Goal: Task Accomplishment & Management: Complete application form

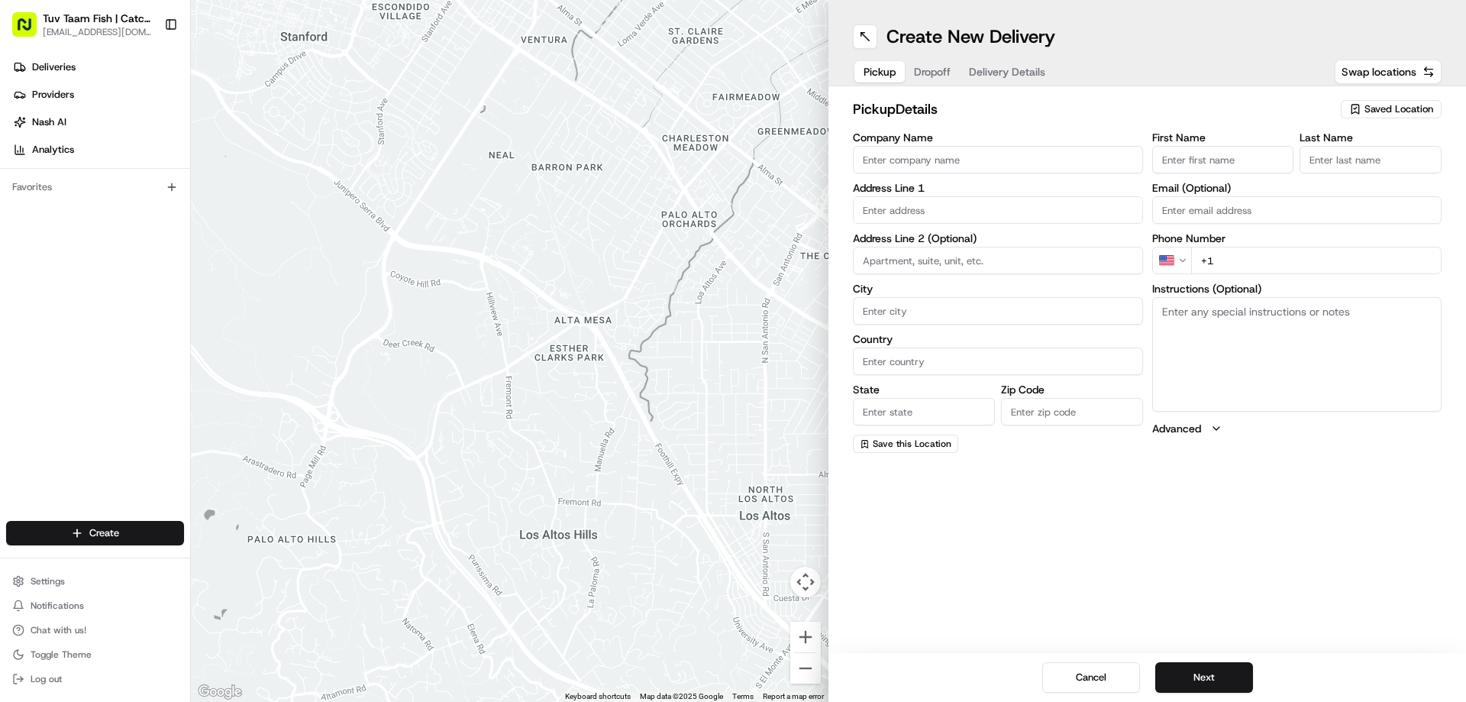
drag, startPoint x: 1382, startPoint y: 112, endPoint x: 1381, endPoint y: 127, distance: 14.5
click at [1383, 112] on span "Saved Location" at bounding box center [1399, 109] width 69 height 14
type input "tuv"
click at [1295, 163] on span "Tuv Taam Fish" at bounding box center [1365, 167] width 188 height 14
type input "Tuv Taam Fish"
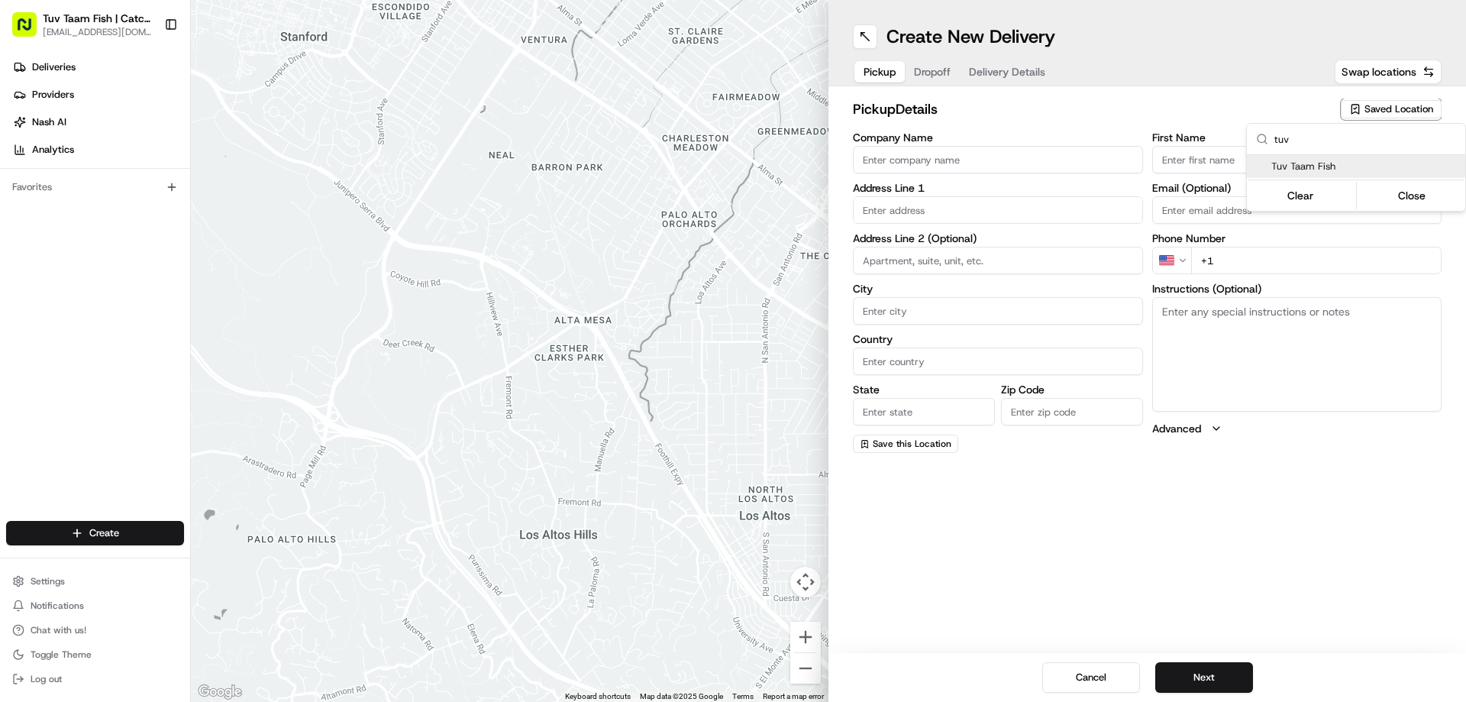
type input "[STREET_ADDRESS]"
type input "[GEOGRAPHIC_DATA]"
type input "US"
type input "NY"
type input "11219"
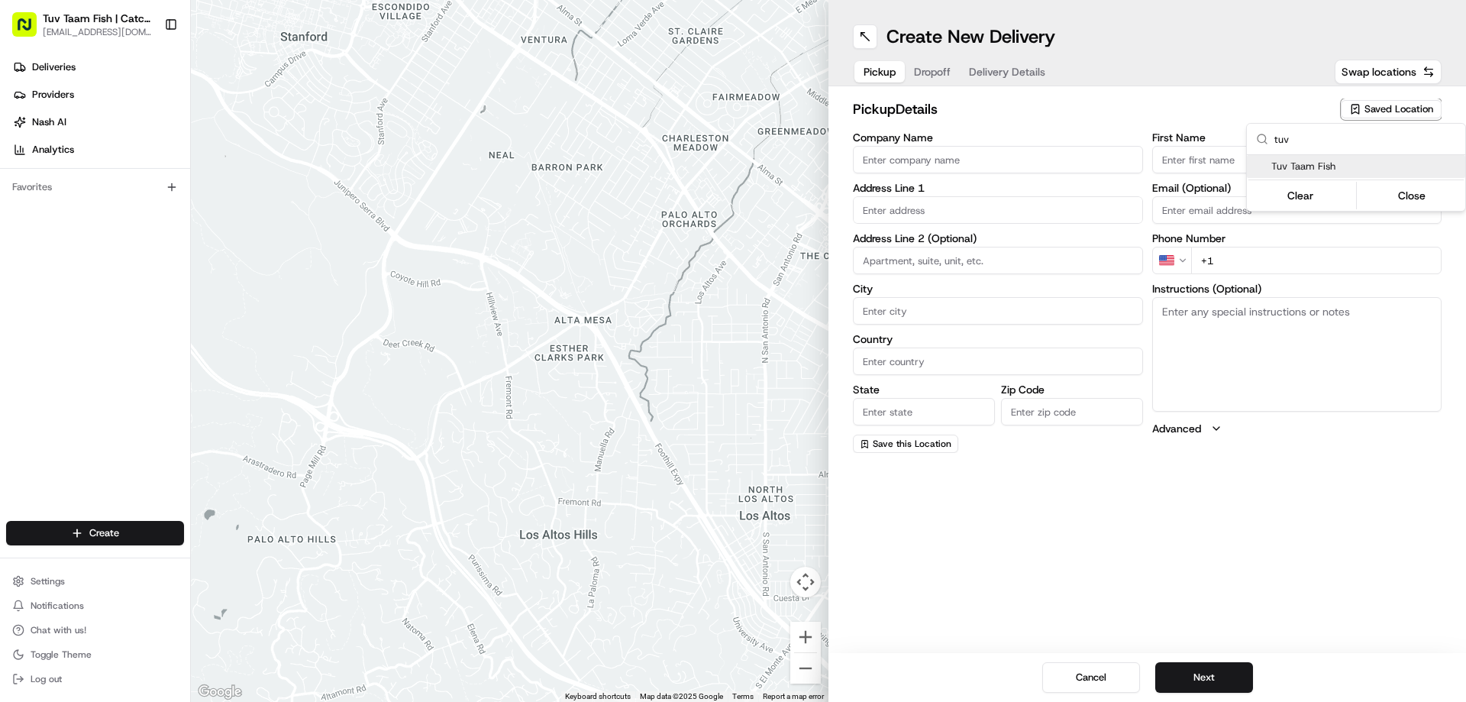
type input "Shmuly"
type input "[PERSON_NAME]"
type input "[EMAIL_ADDRESS][DOMAIN_NAME]"
type input "[PHONE_NUMBER]"
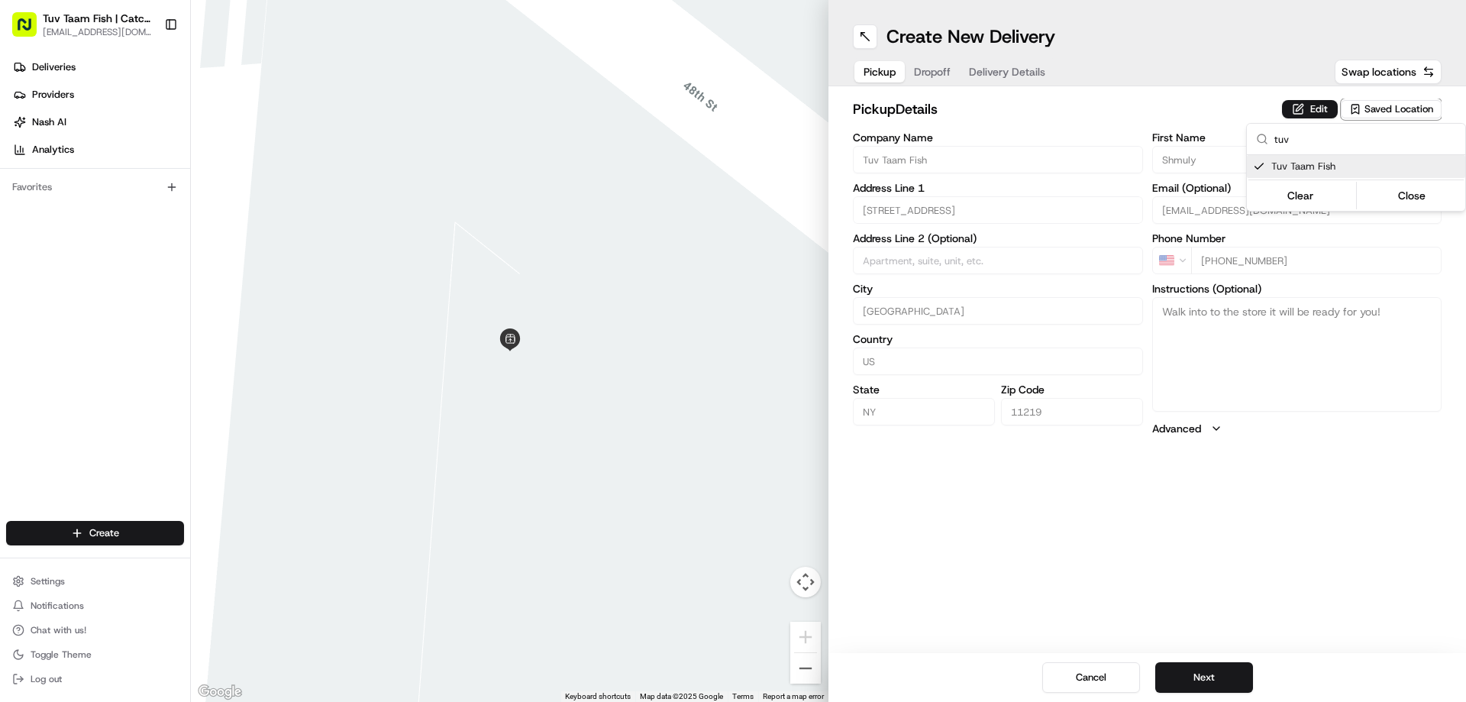
click at [1339, 535] on html "Tuv Taam Fish | Catch & Co. [EMAIL_ADDRESS][DOMAIN_NAME] Toggle Sidebar Deliver…" at bounding box center [733, 351] width 1466 height 702
drag, startPoint x: 1195, startPoint y: 667, endPoint x: 1177, endPoint y: 632, distance: 38.9
click at [1197, 666] on button "Next" at bounding box center [1204, 677] width 98 height 31
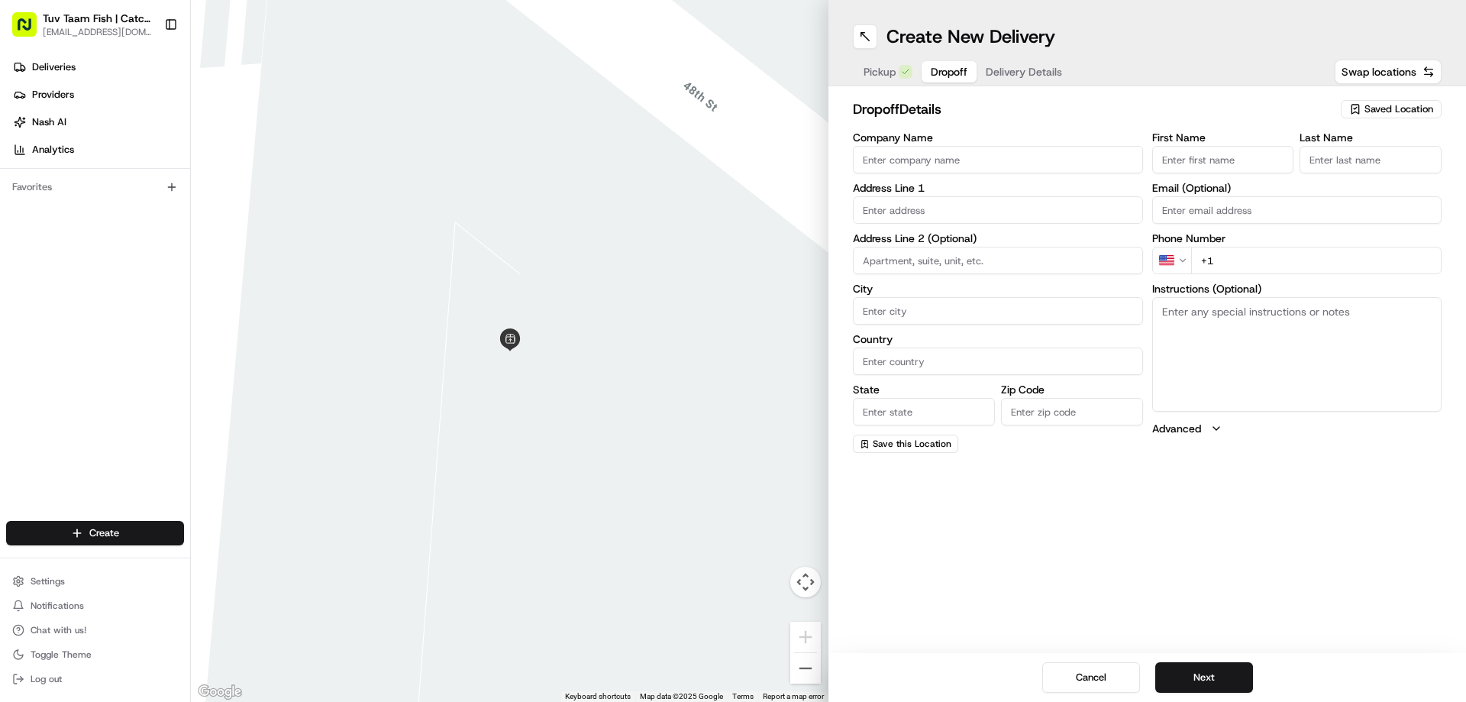
click at [916, 163] on input "Company Name" at bounding box center [998, 159] width 290 height 27
click at [1358, 108] on icon "button" at bounding box center [1355, 109] width 12 height 12
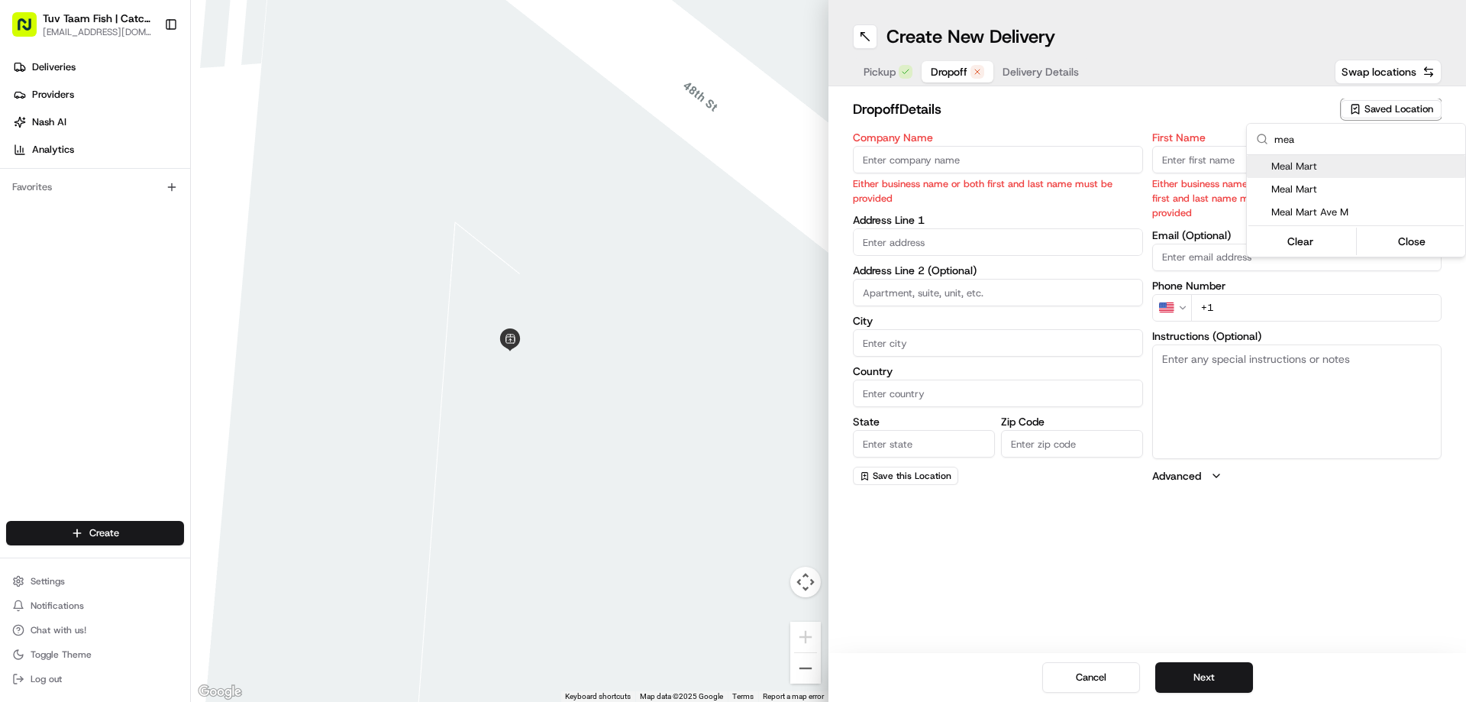
type input "mea"
click at [1330, 161] on span "Meal Mart" at bounding box center [1365, 167] width 188 height 14
type input "Meal Mart"
type input "[STREET_ADDRESS]"
type input "Queens"
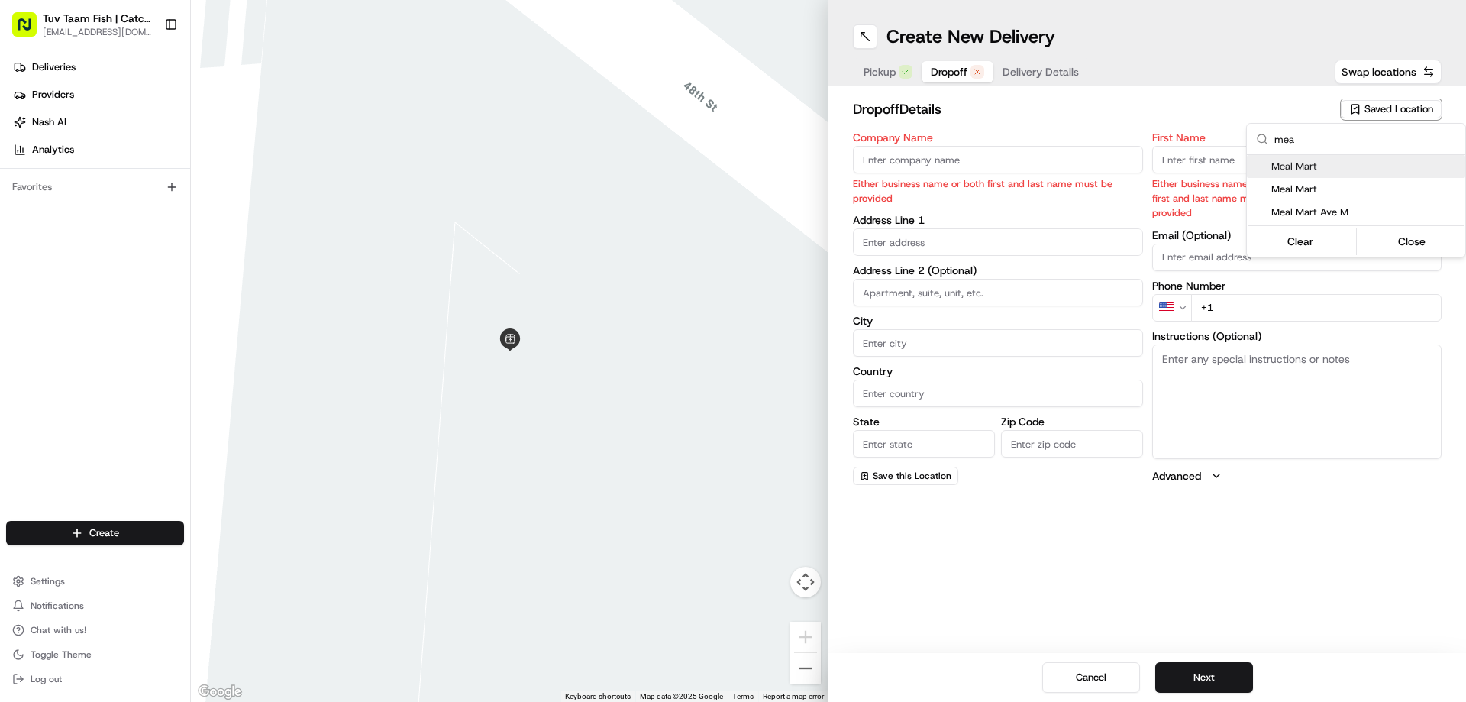
type input "US"
type input "NY"
type input "11367"
type input "Meal"
type input "Mart"
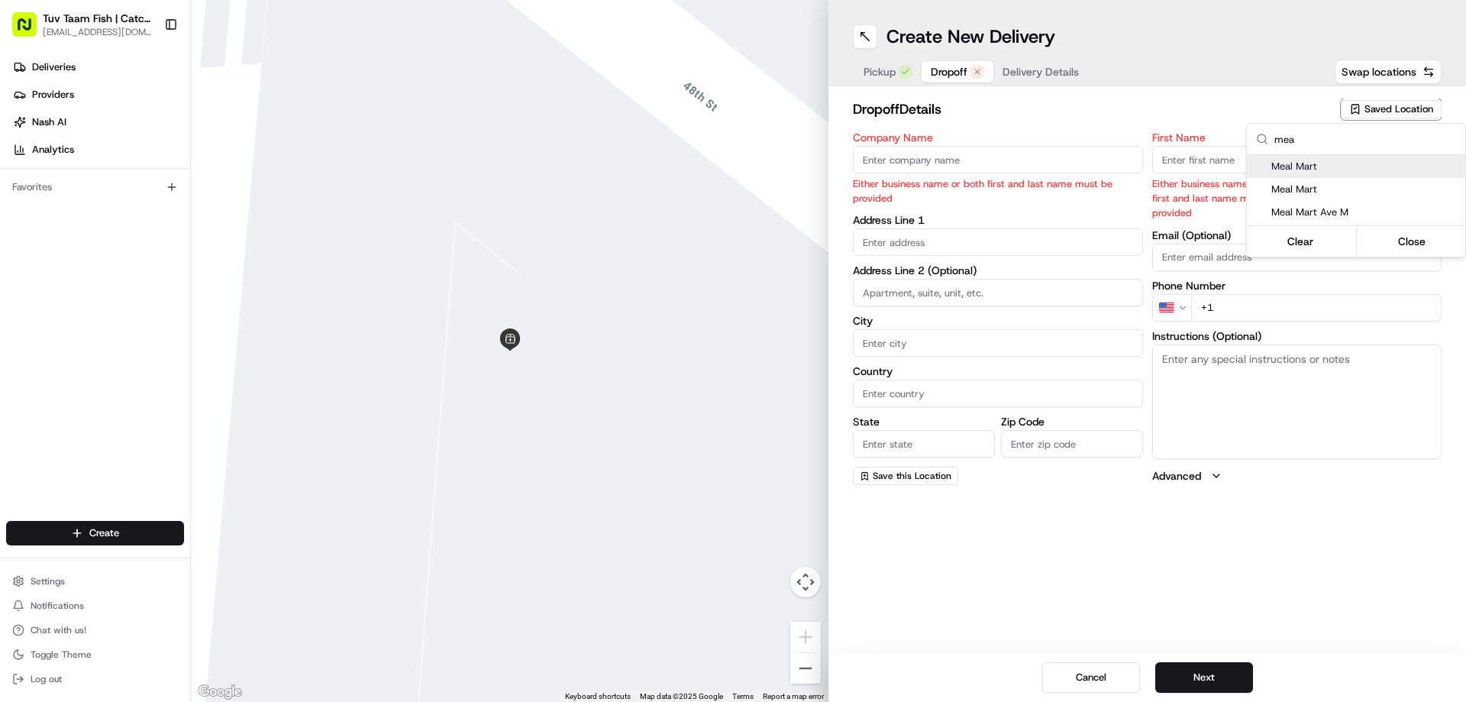
type input "[PHONE_NUMBER]"
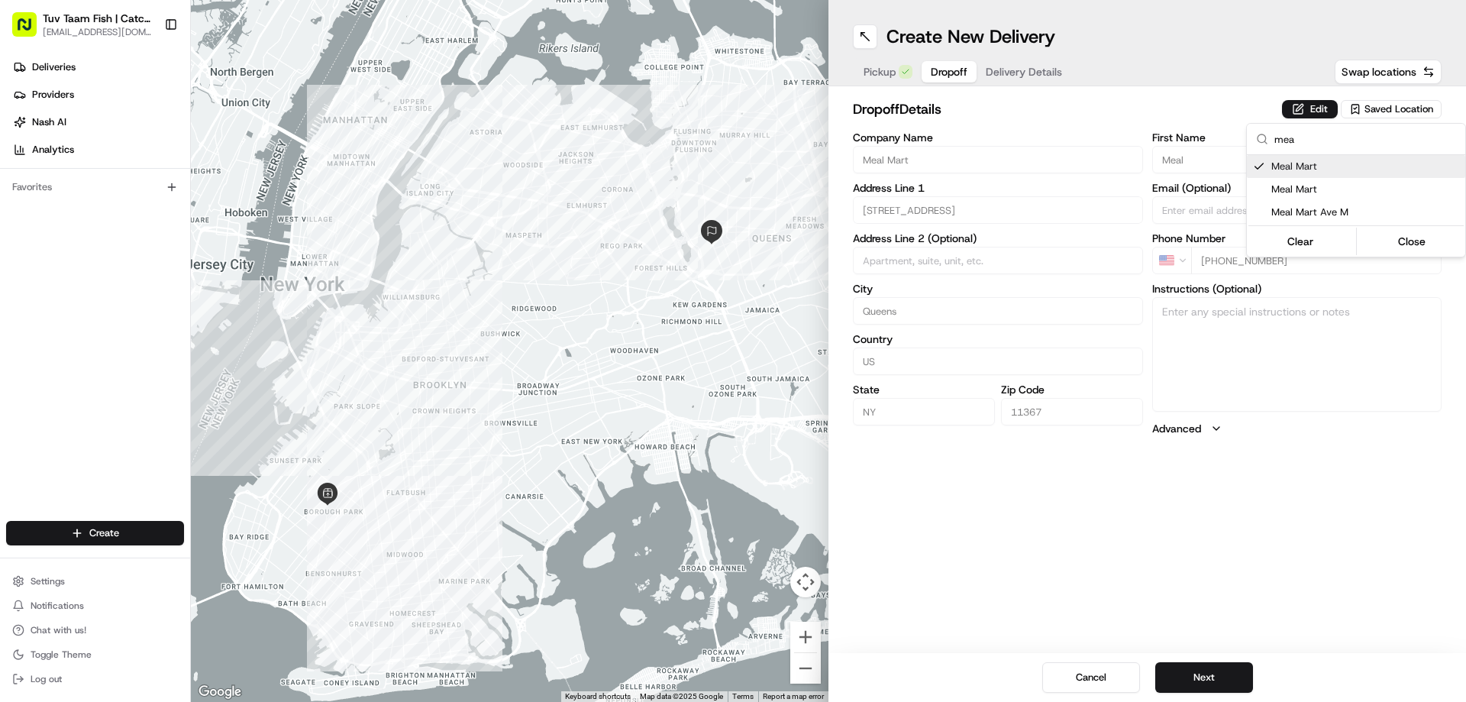
click at [1303, 619] on html "Tuv Taam Fish | Catch & Co. [EMAIL_ADDRESS][DOMAIN_NAME] Toggle Sidebar Deliver…" at bounding box center [733, 351] width 1466 height 702
click at [1194, 683] on button "Next" at bounding box center [1204, 677] width 98 height 31
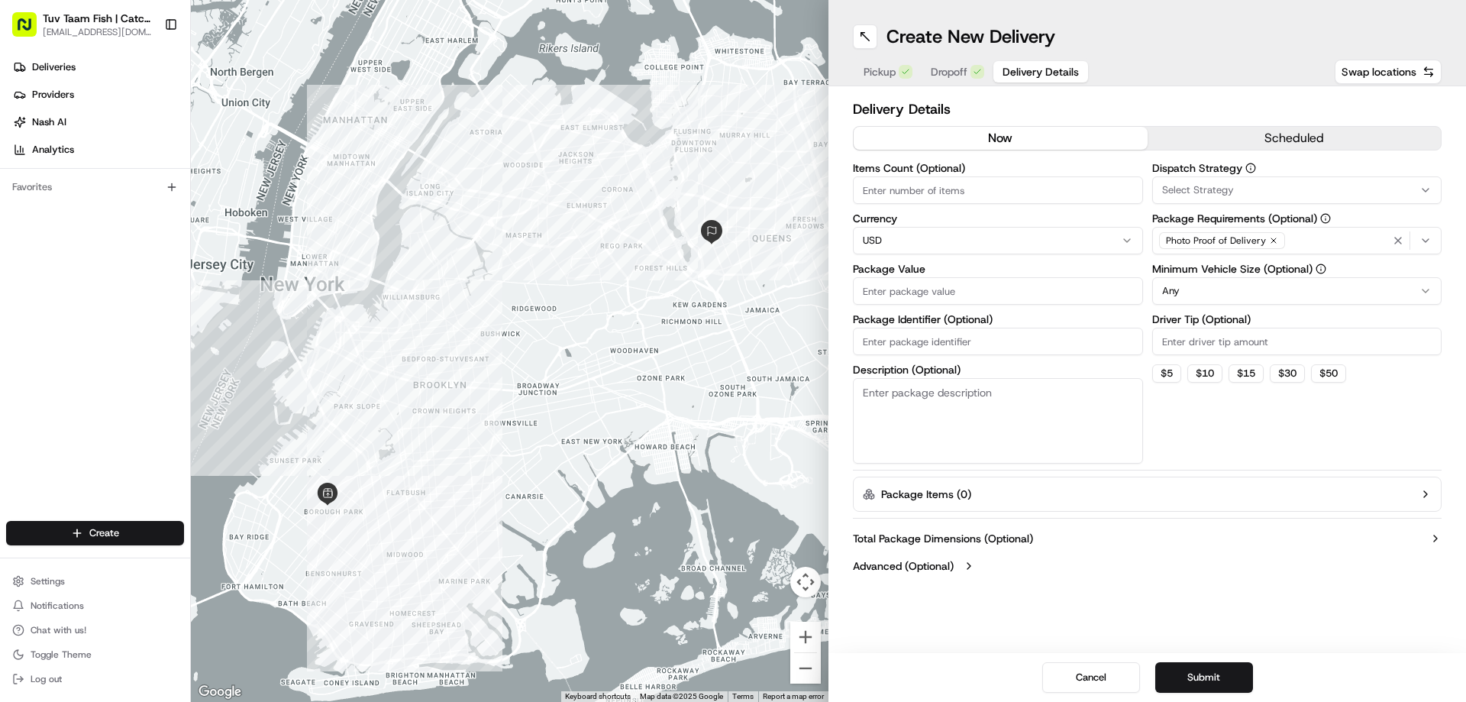
click at [1037, 275] on div "Package Value" at bounding box center [998, 283] width 290 height 41
click at [1037, 288] on input "Package Value" at bounding box center [998, 290] width 290 height 27
type input "20"
click at [1345, 604] on div "Create New Delivery Pickup Dropoff Delivery Details Swap locations Delivery Det…" at bounding box center [1147, 351] width 638 height 702
click at [1328, 292] on html "Tuv Taam Fish | Catch & Co. [EMAIL_ADDRESS][DOMAIN_NAME] Toggle Sidebar Deliver…" at bounding box center [733, 351] width 1466 height 702
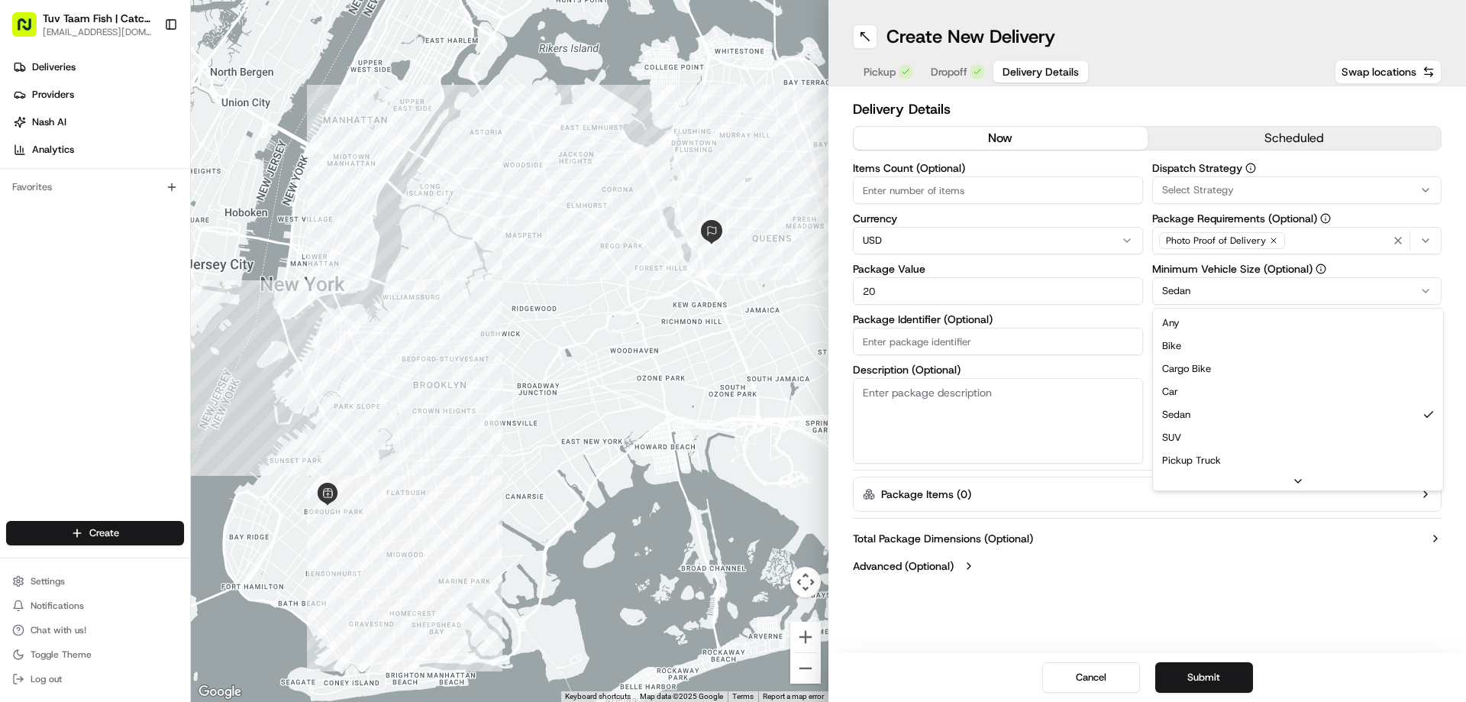
click at [1229, 292] on html "Tuv Taam Fish | Catch & Co. [EMAIL_ADDRESS][DOMAIN_NAME] Toggle Sidebar Deliver…" at bounding box center [733, 351] width 1466 height 702
drag, startPoint x: 1177, startPoint y: 630, endPoint x: 1180, endPoint y: 656, distance: 26.1
click at [1177, 631] on div "Create New Delivery Pickup Dropoff Delivery Details Swap locations Delivery Det…" at bounding box center [1147, 351] width 638 height 702
click at [1190, 675] on button "Submit" at bounding box center [1204, 677] width 98 height 31
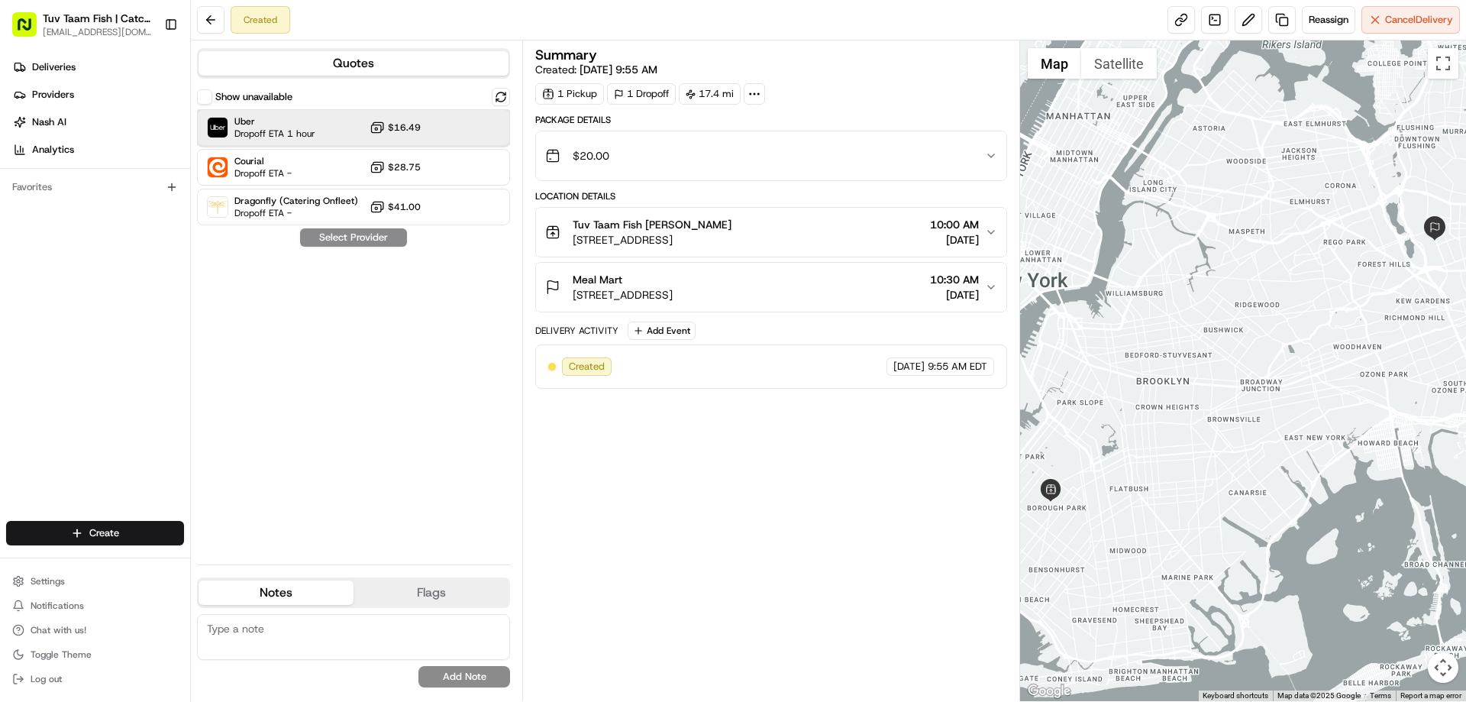
click at [405, 115] on div "Uber Dropoff ETA 1 hour $16.49" at bounding box center [353, 127] width 313 height 37
click at [372, 230] on button "Assign Provider" at bounding box center [353, 237] width 108 height 18
